Goal: Task Accomplishment & Management: Manage account settings

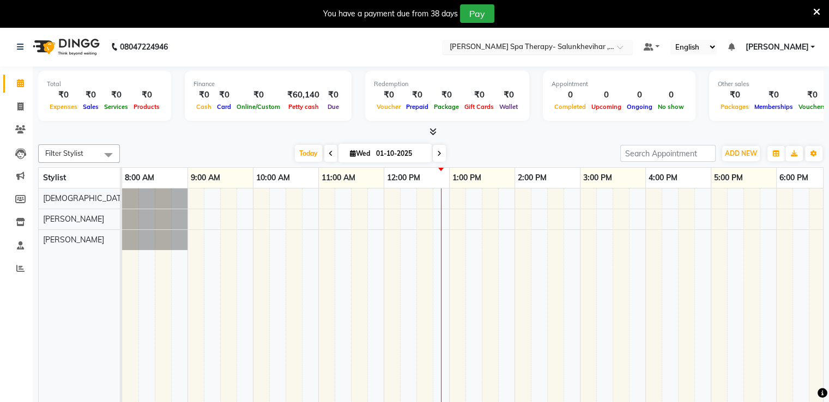
click at [605, 51] on input "text" at bounding box center [526, 48] width 158 height 11
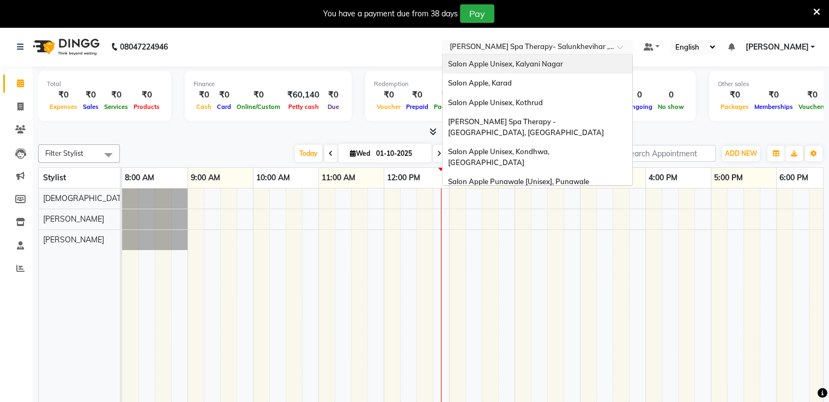
click at [521, 65] on span "Salon Apple Unisex, Kalyani Nagar" at bounding box center [505, 63] width 115 height 9
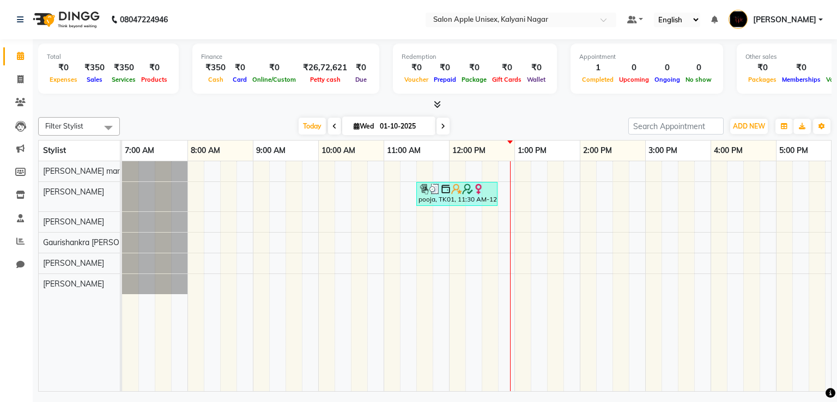
click at [437, 102] on icon at bounding box center [437, 104] width 7 height 8
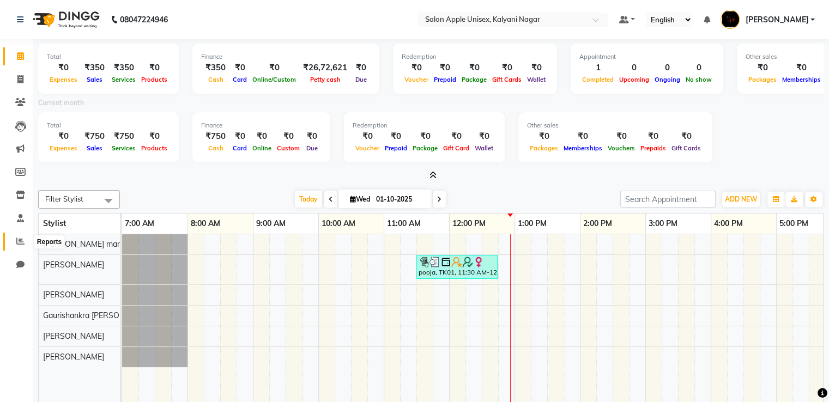
click at [22, 241] on icon at bounding box center [20, 241] width 8 height 8
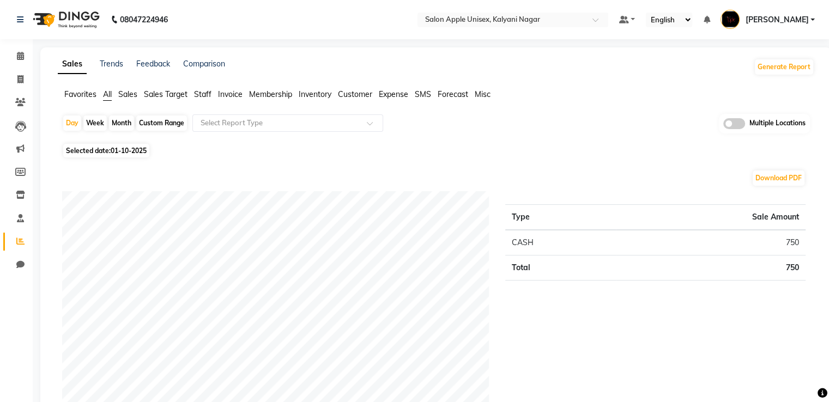
click at [117, 123] on div "Month" at bounding box center [121, 123] width 25 height 15
select select "10"
select select "2025"
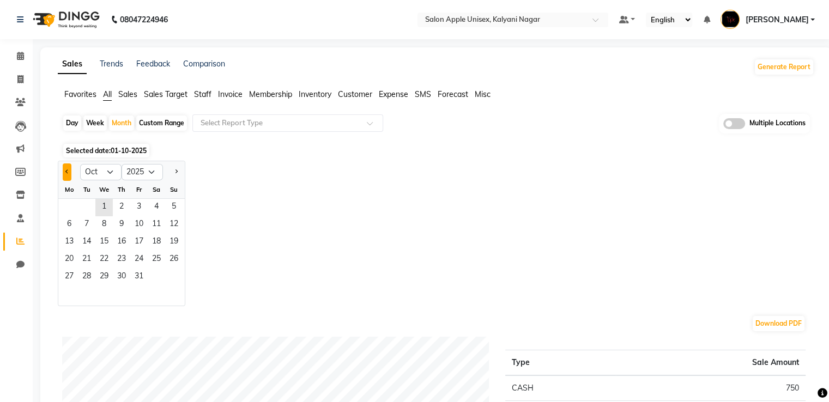
click at [68, 171] on span "Previous month" at bounding box center [67, 171] width 4 height 4
select select "9"
click at [70, 203] on span "1" at bounding box center [68, 207] width 17 height 17
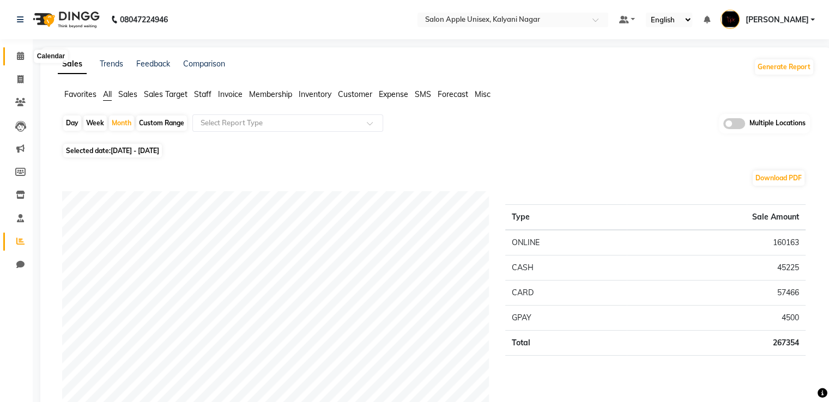
click at [23, 56] on icon at bounding box center [20, 56] width 7 height 8
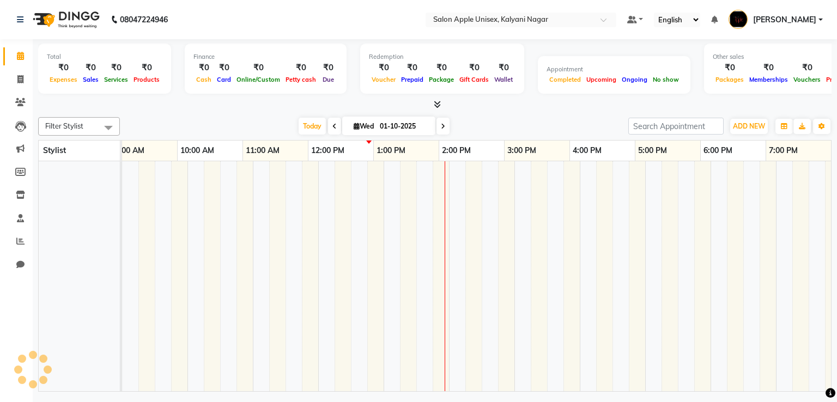
scroll to position [0, 271]
